Goal: Task Accomplishment & Management: Use online tool/utility

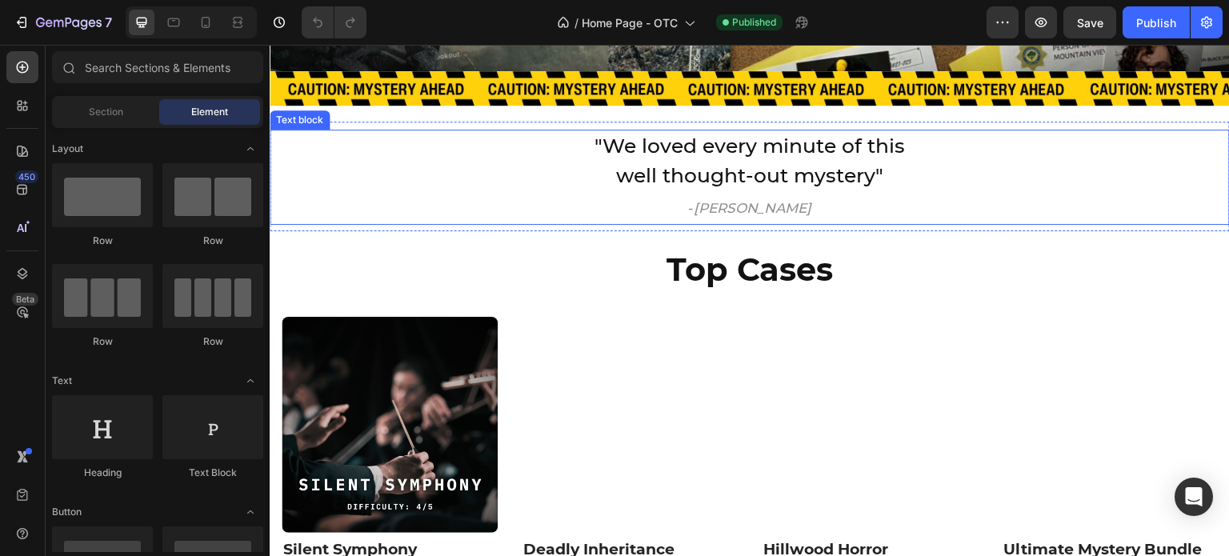
scroll to position [400, 0]
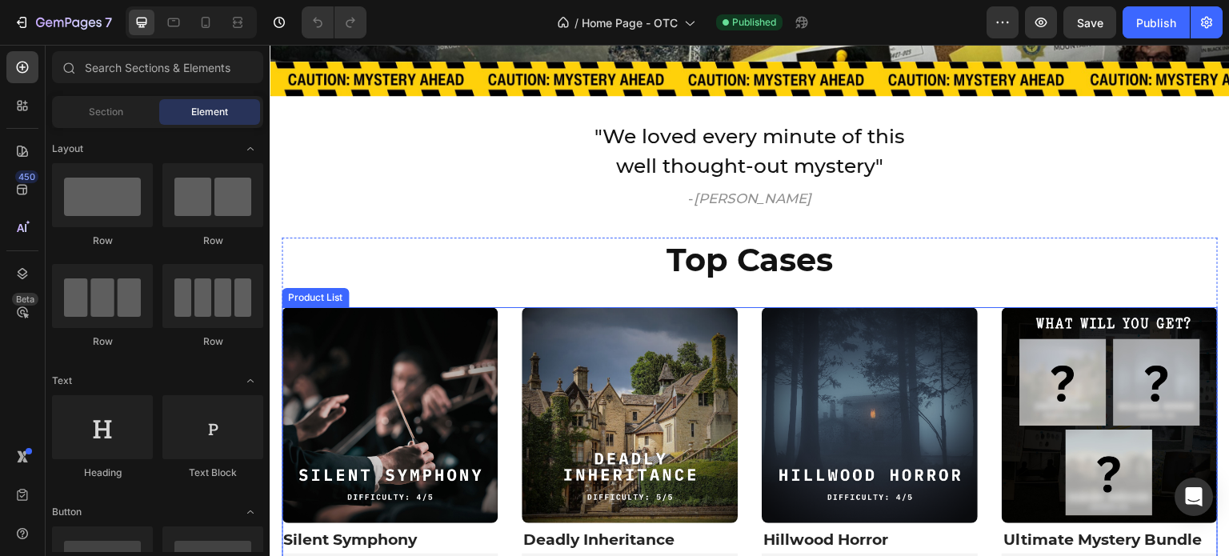
click at [509, 318] on div "Product Images & Gallery Silent Symphony (P) Title [DOMAIN_NAME] - Preview Badg…" at bounding box center [750, 476] width 936 height 338
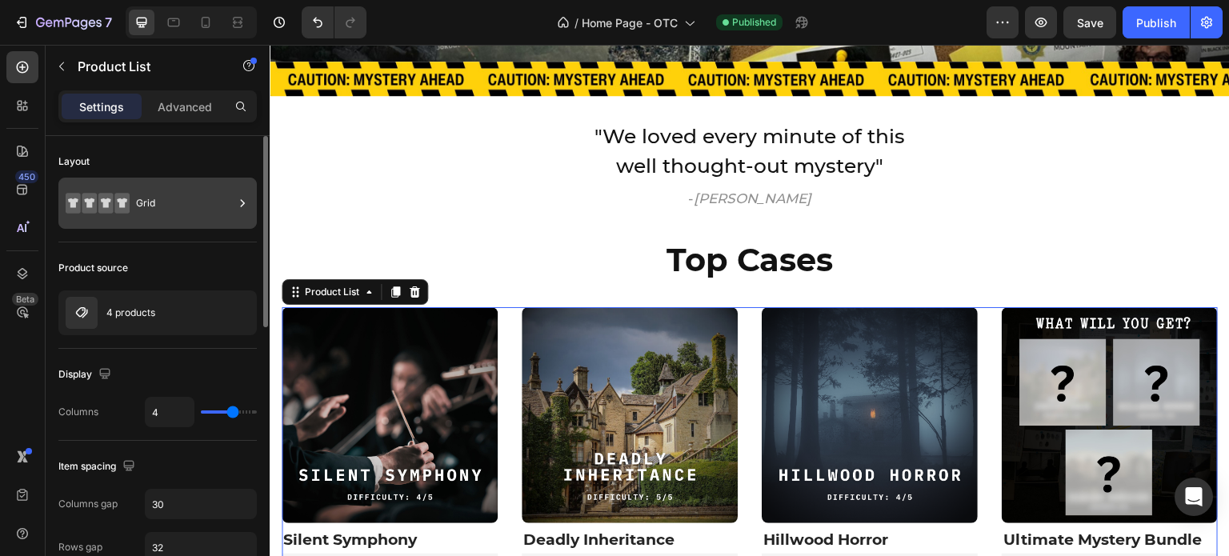
click at [176, 213] on div "Grid" at bounding box center [185, 203] width 98 height 37
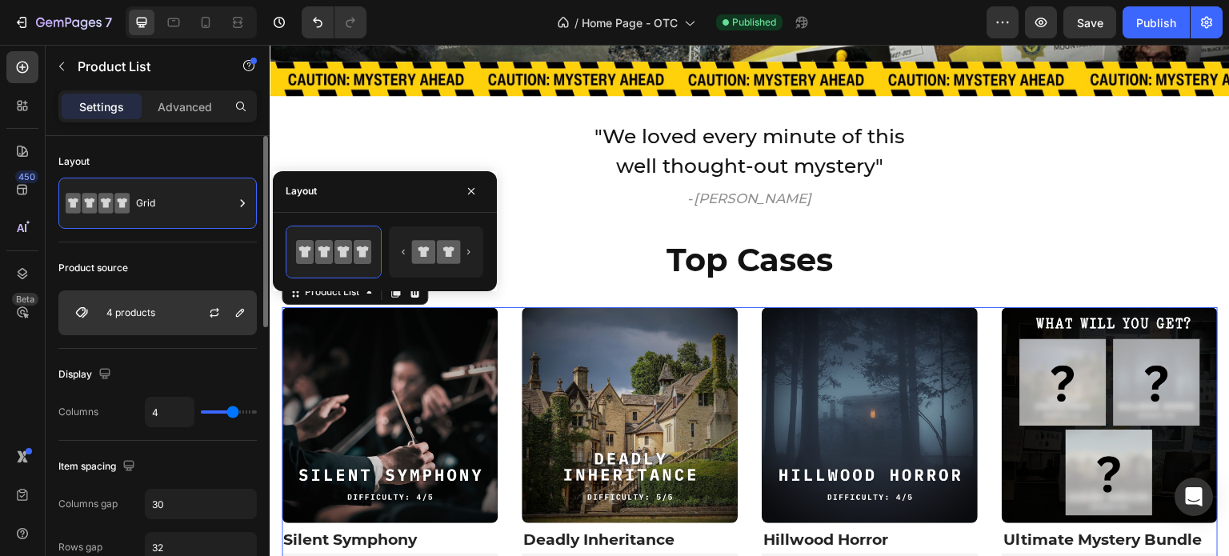
click at [141, 302] on div "4 products" at bounding box center [157, 312] width 198 height 45
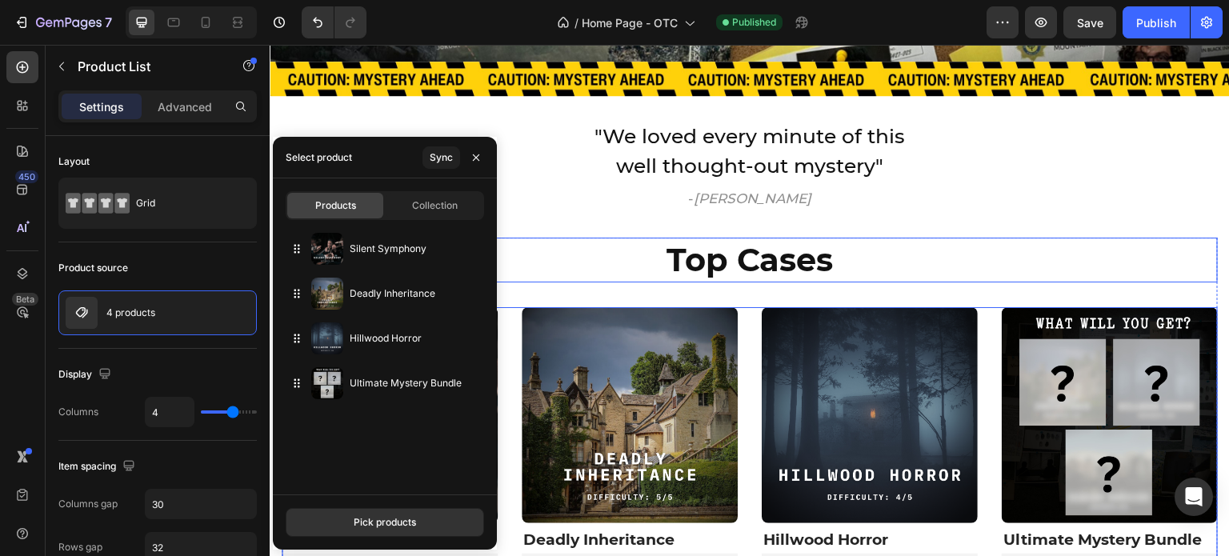
click at [608, 266] on h2 "Top Cases" at bounding box center [750, 260] width 936 height 45
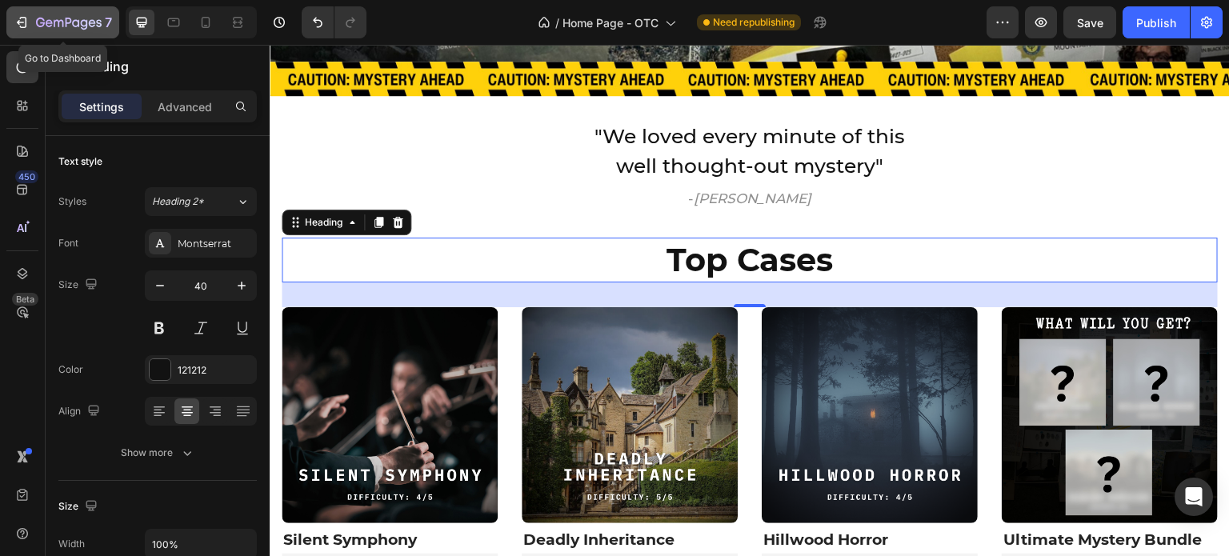
click at [31, 21] on div "7" at bounding box center [63, 22] width 98 height 19
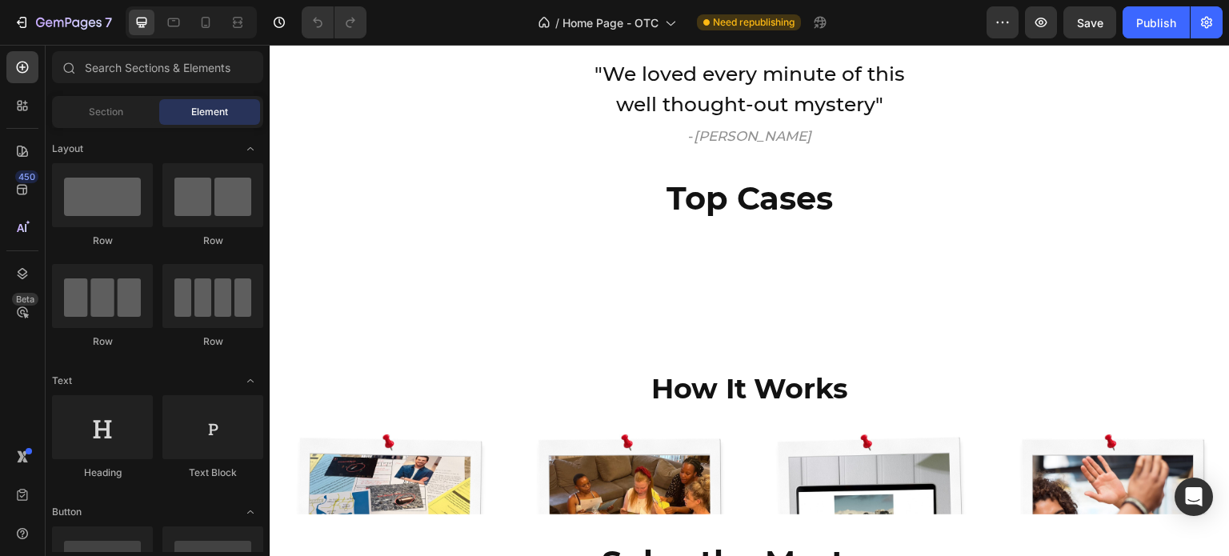
scroll to position [480, 0]
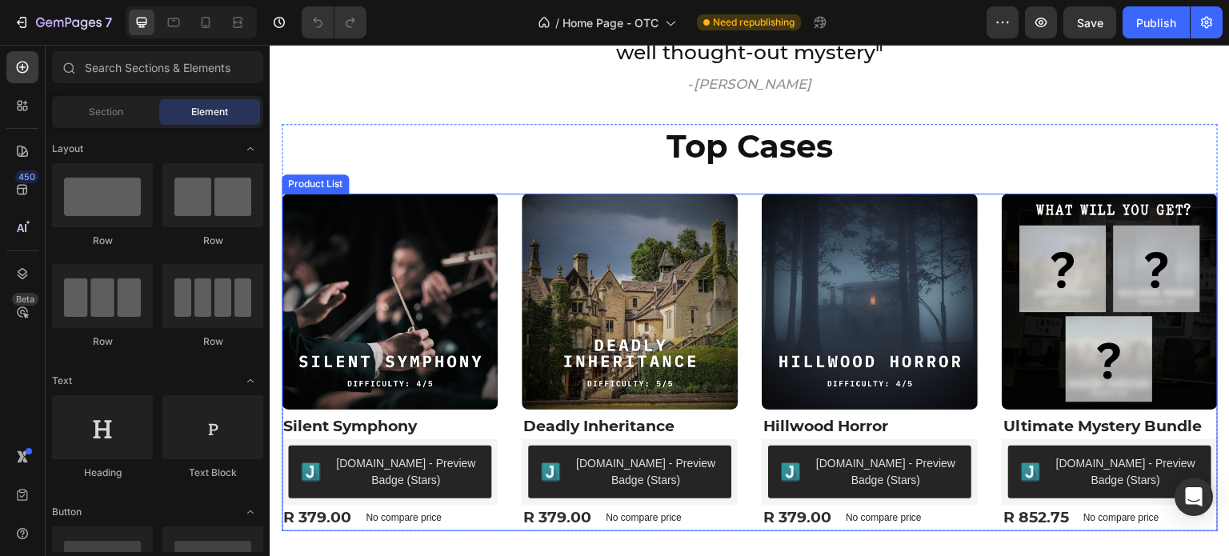
click at [508, 246] on div "Product Images & Gallery Silent Symphony (P) Title [DOMAIN_NAME] - Preview Badg…" at bounding box center [750, 363] width 936 height 338
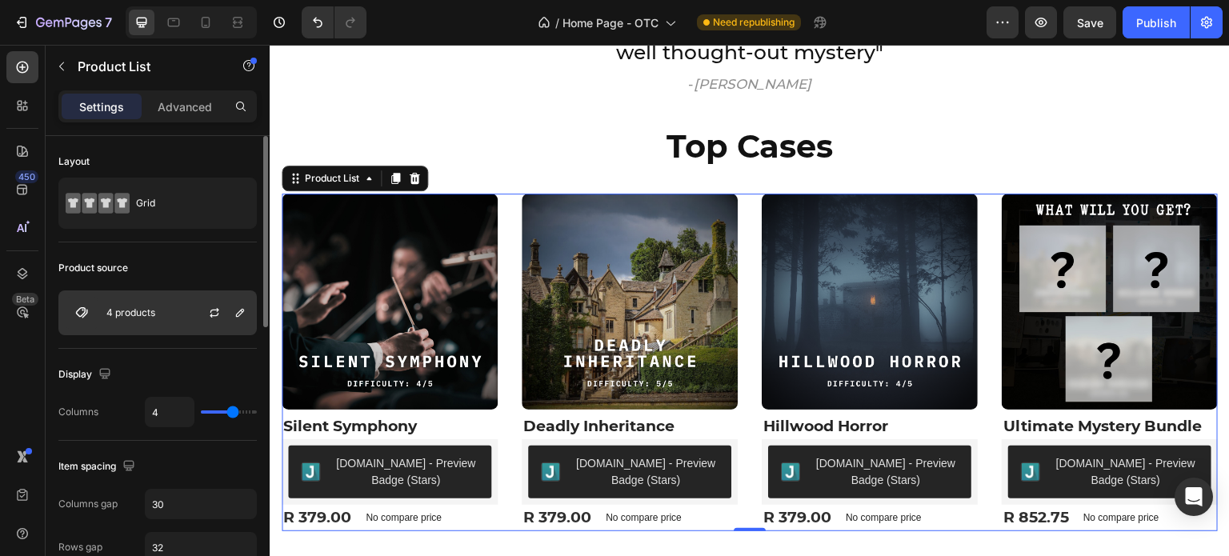
click at [142, 293] on div "4 products" at bounding box center [157, 312] width 198 height 45
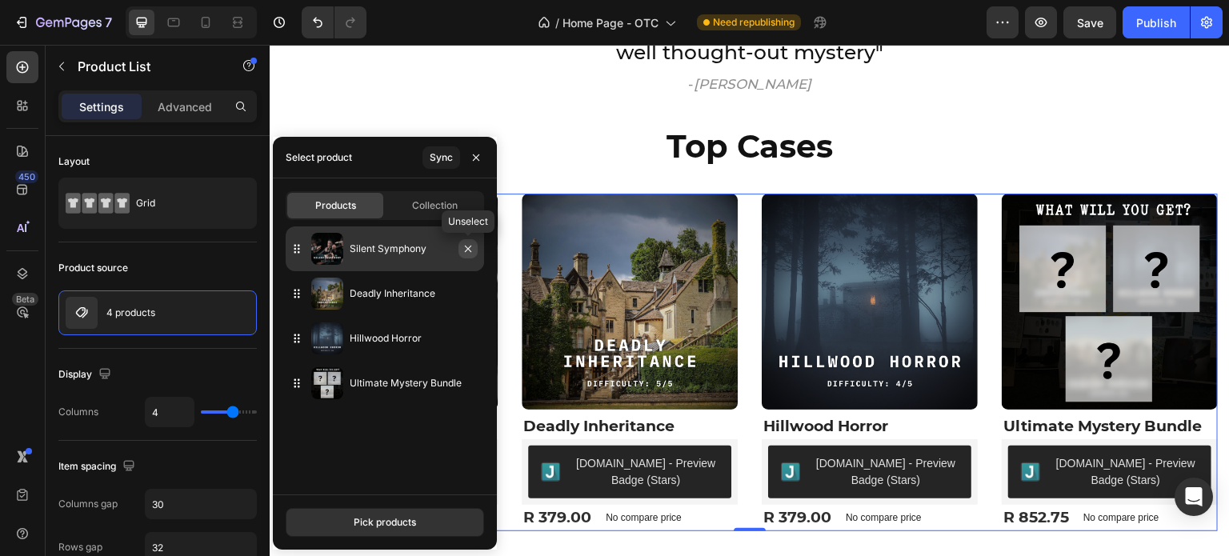
click at [462, 248] on icon "button" at bounding box center [468, 248] width 13 height 13
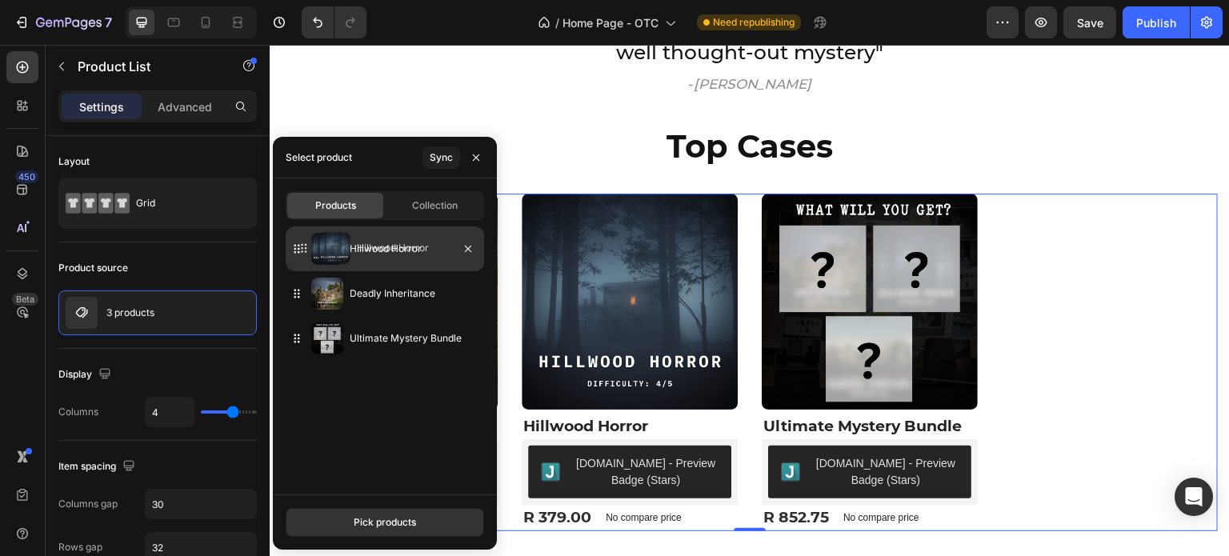
drag, startPoint x: 293, startPoint y: 294, endPoint x: 300, endPoint y: 248, distance: 46.2
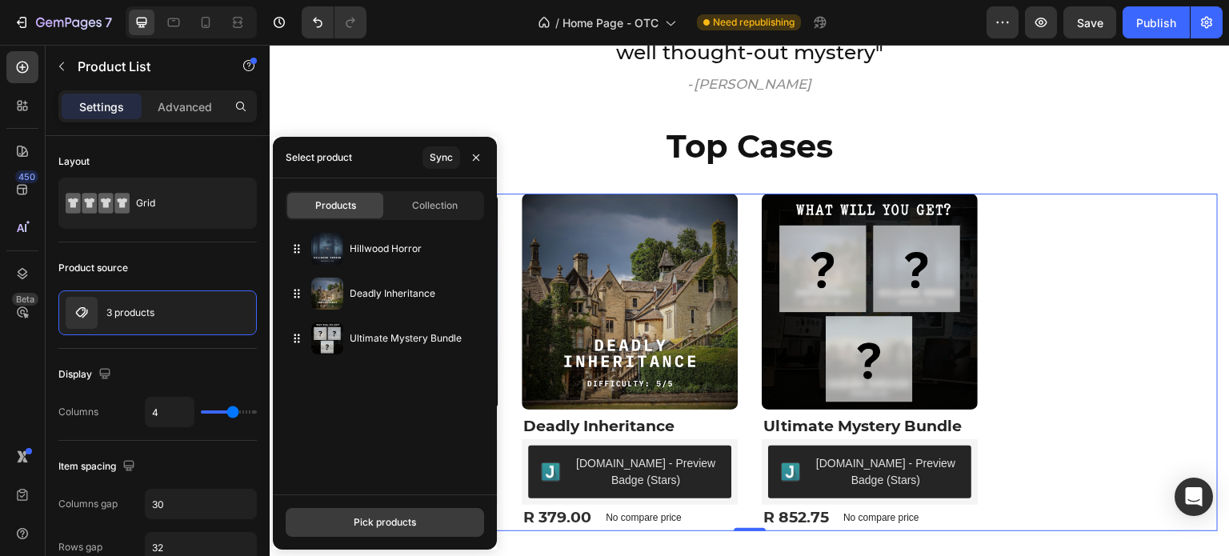
click at [384, 518] on div "Pick products" at bounding box center [385, 522] width 62 height 14
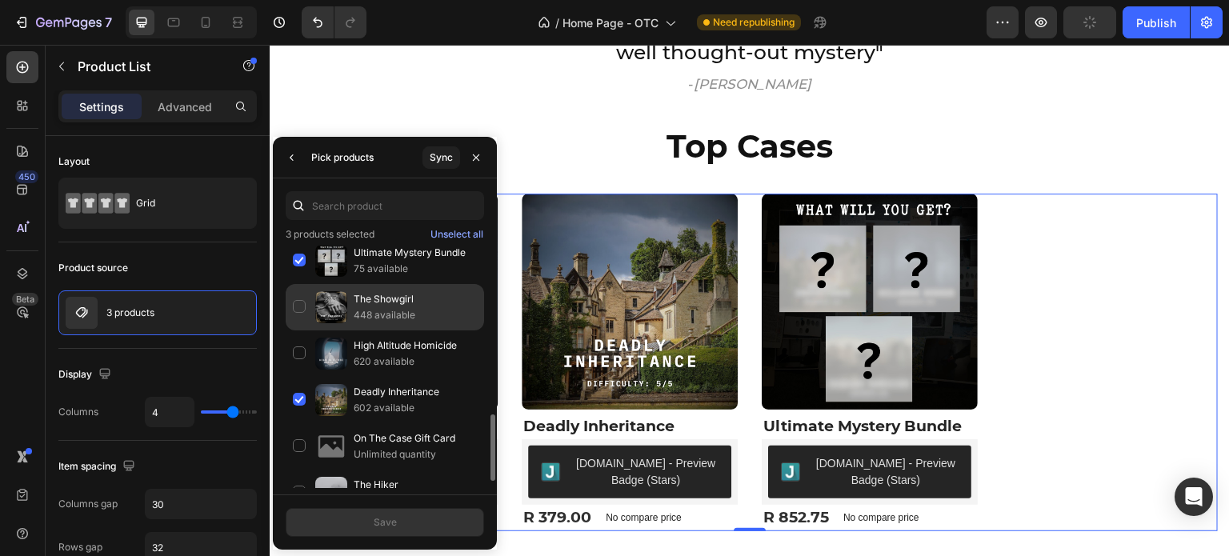
scroll to position [320, 0]
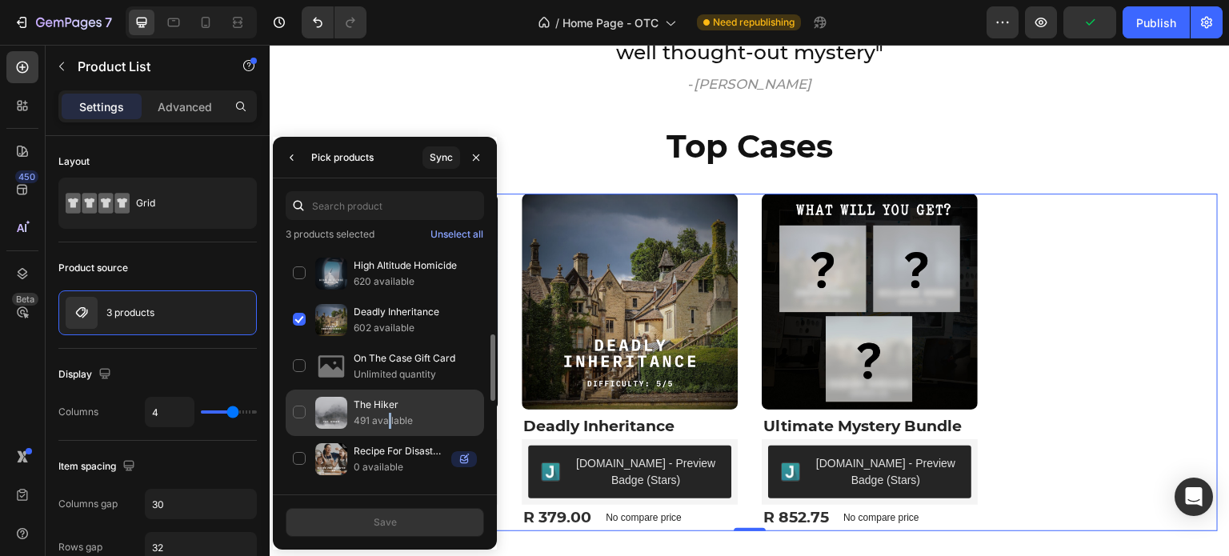
click at [390, 414] on p "491 available" at bounding box center [415, 421] width 123 height 16
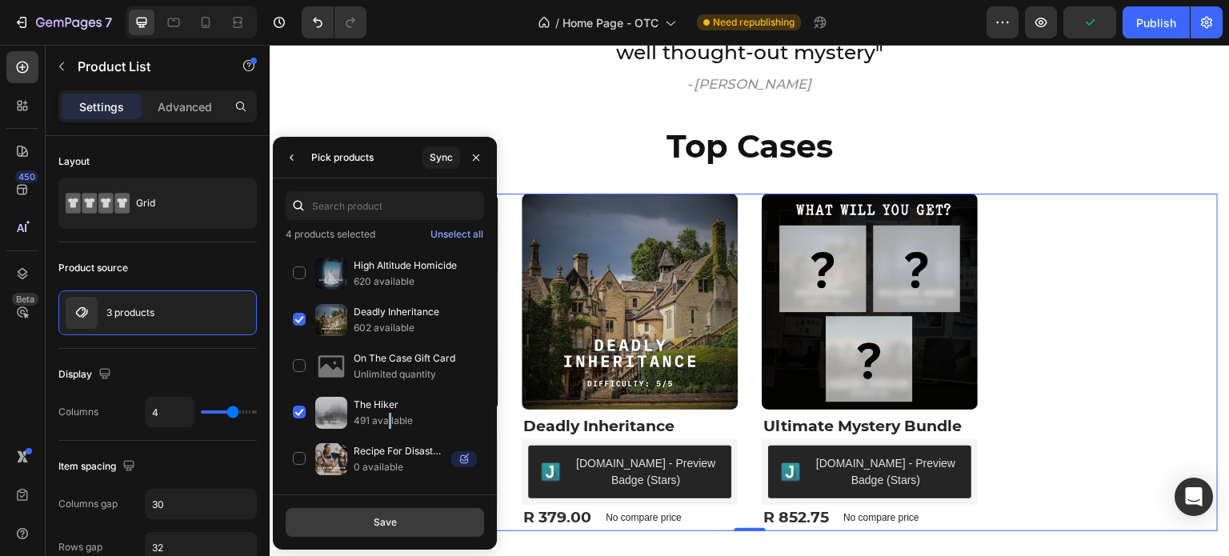
click at [371, 518] on button "Save" at bounding box center [385, 522] width 198 height 29
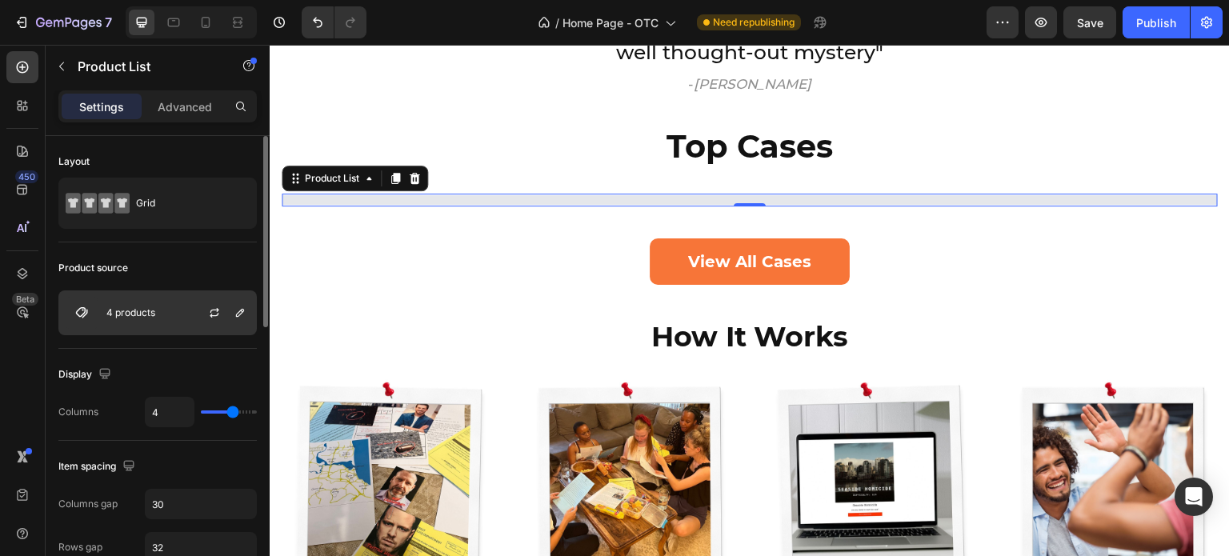
click at [140, 318] on div "4 products" at bounding box center [157, 312] width 198 height 45
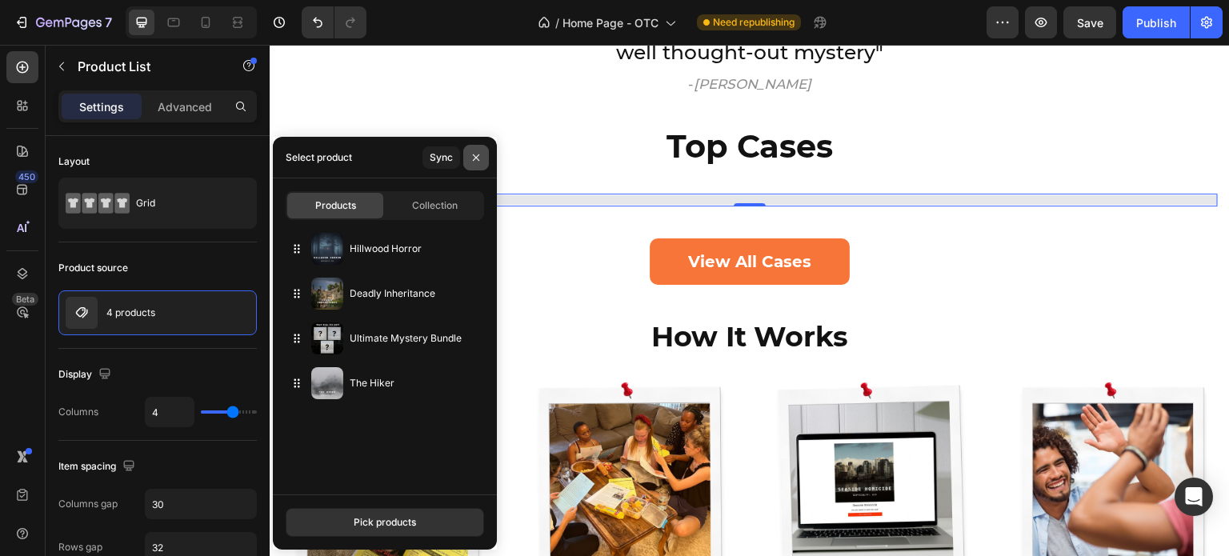
click at [478, 156] on icon "button" at bounding box center [476, 157] width 13 height 13
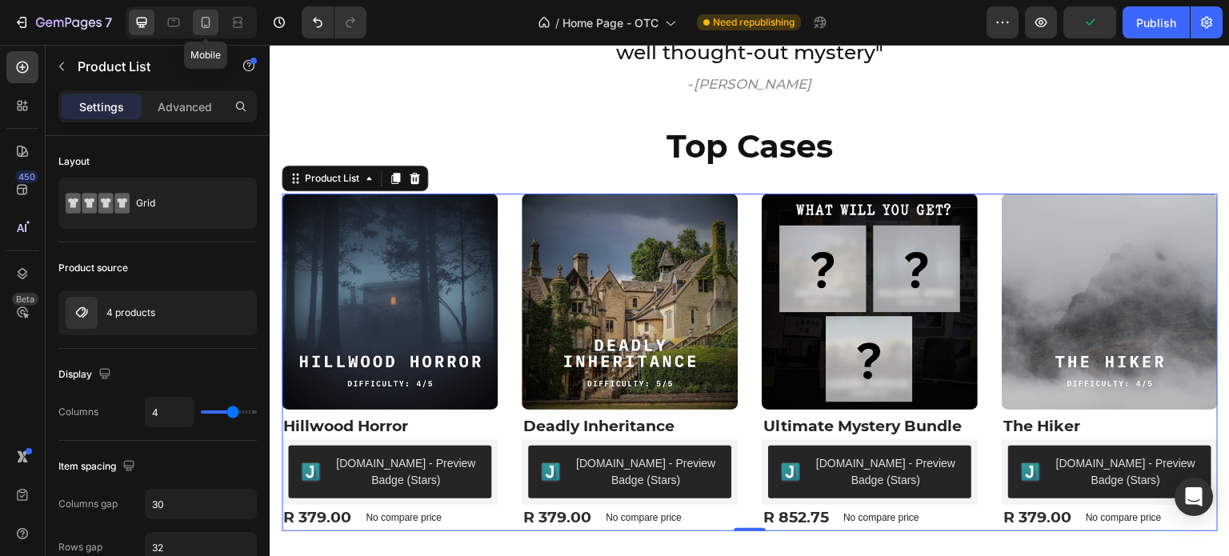
click at [208, 15] on icon at bounding box center [206, 22] width 16 height 16
type input "2"
type input "24"
type input "28"
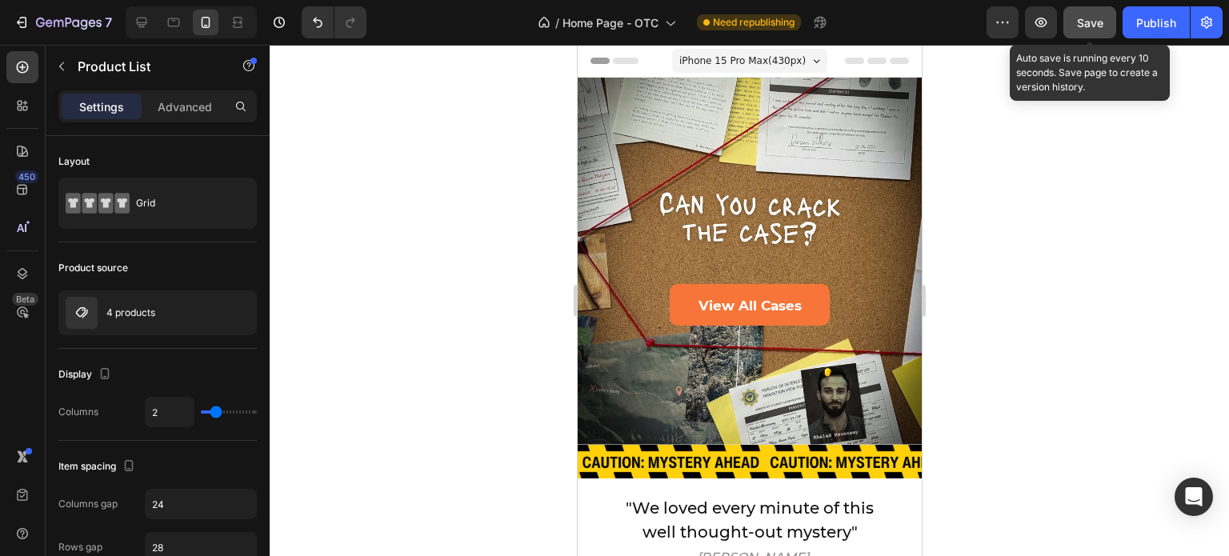
click at [1094, 22] on span "Save" at bounding box center [1090, 23] width 26 height 14
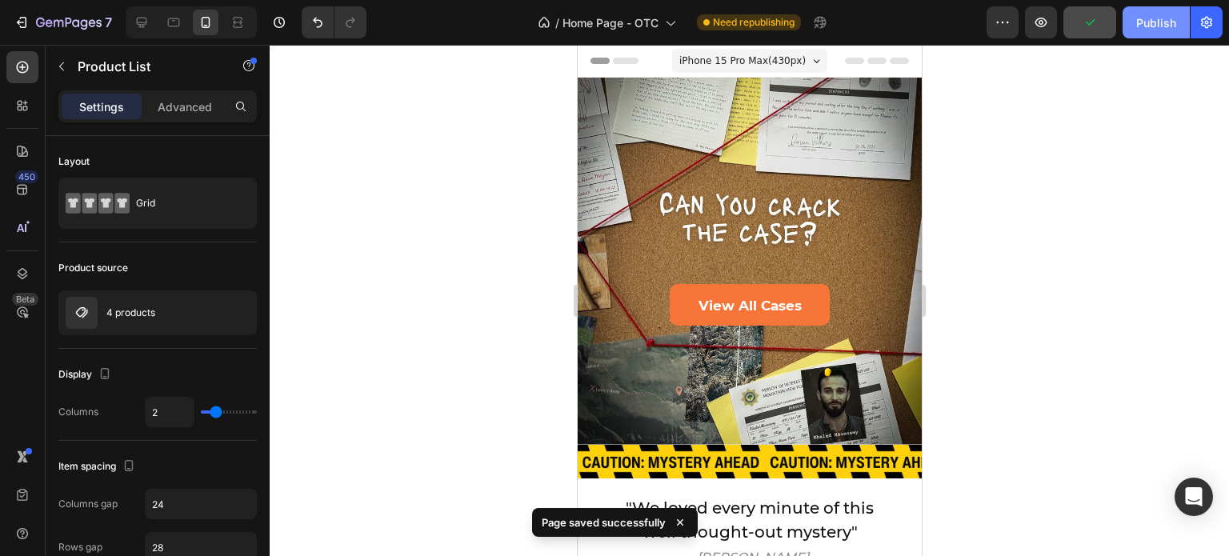
click at [1149, 28] on div "Publish" at bounding box center [1156, 22] width 40 height 17
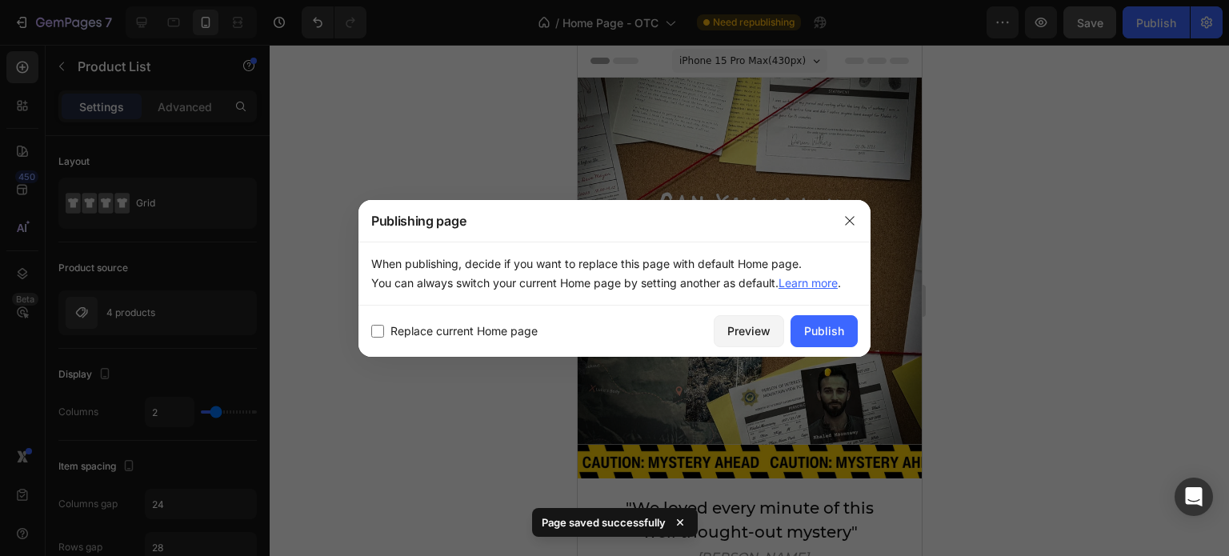
click at [377, 333] on input "checkbox" at bounding box center [377, 331] width 13 height 13
checkbox input "true"
click at [829, 334] on div "Publish" at bounding box center [824, 330] width 40 height 17
